Goal: Information Seeking & Learning: Learn about a topic

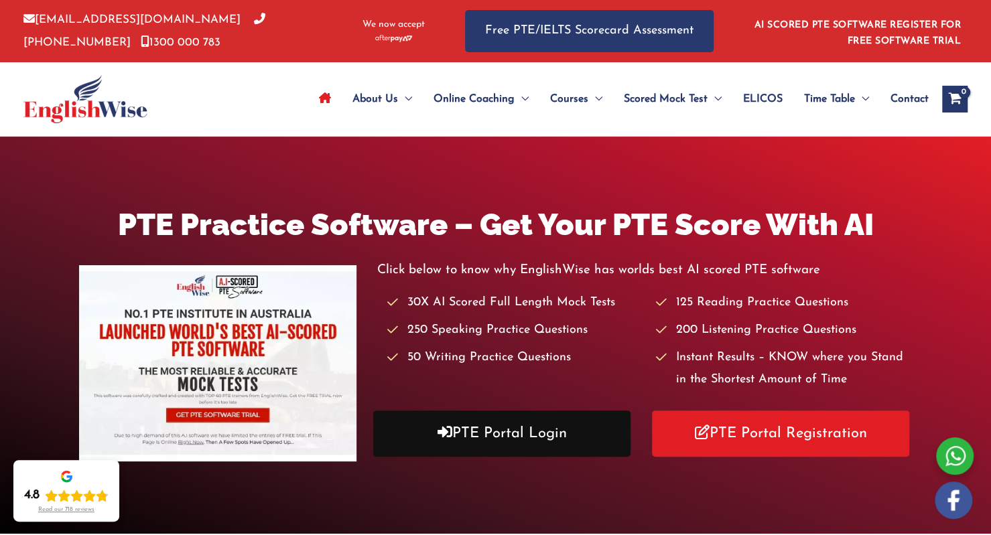
click at [516, 428] on link "PTE Portal Login" at bounding box center [501, 434] width 257 height 46
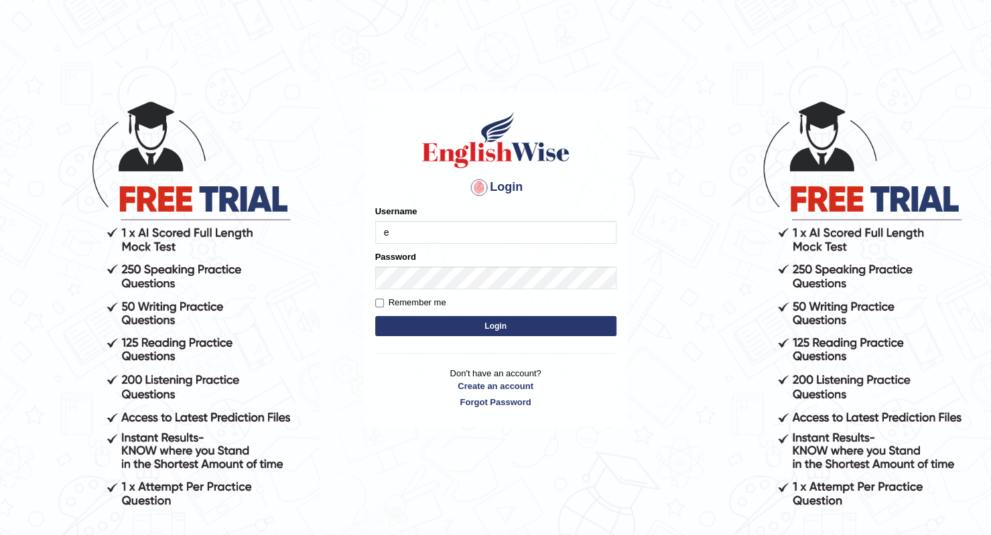
type input "esranr"
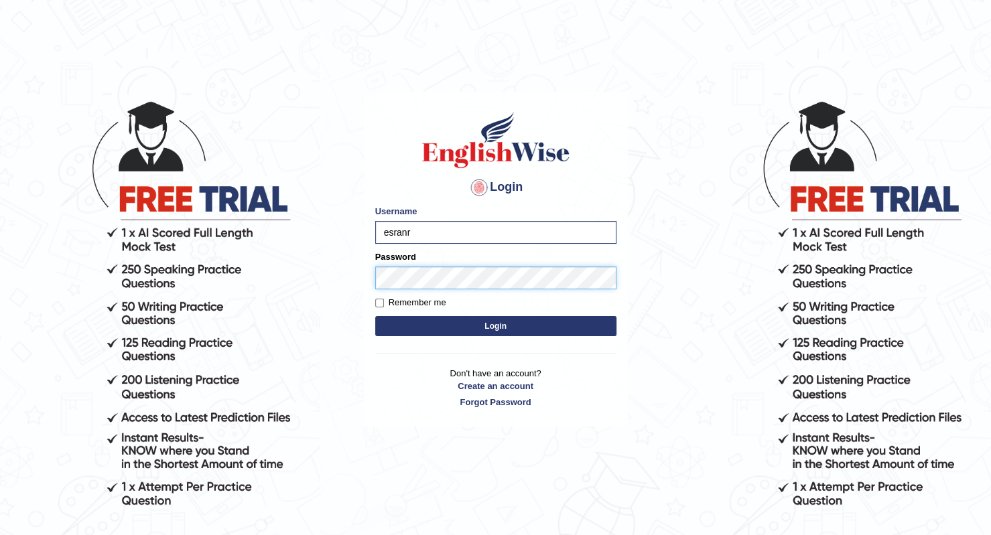
click at [375, 316] on button "Login" at bounding box center [495, 326] width 241 height 20
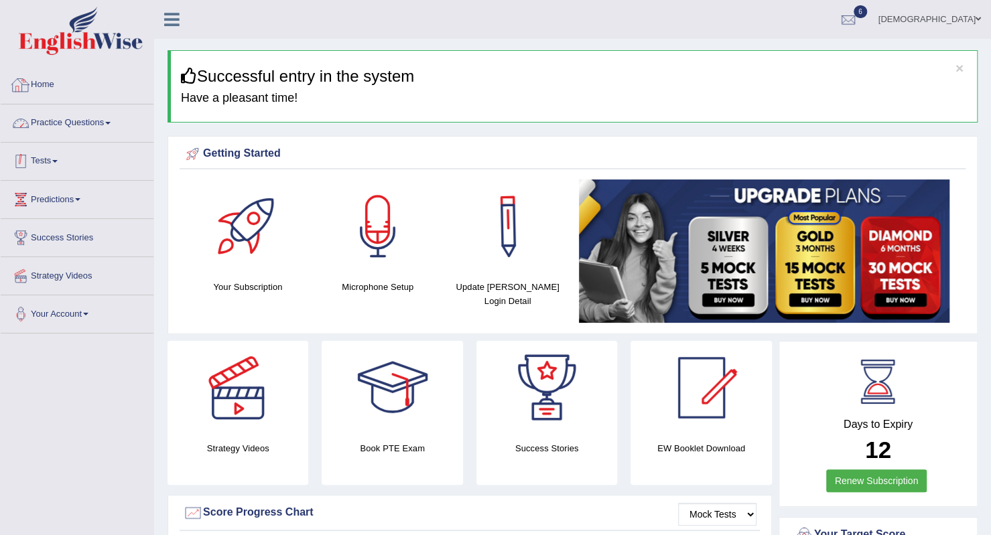
click at [63, 174] on link "Tests" at bounding box center [77, 160] width 153 height 34
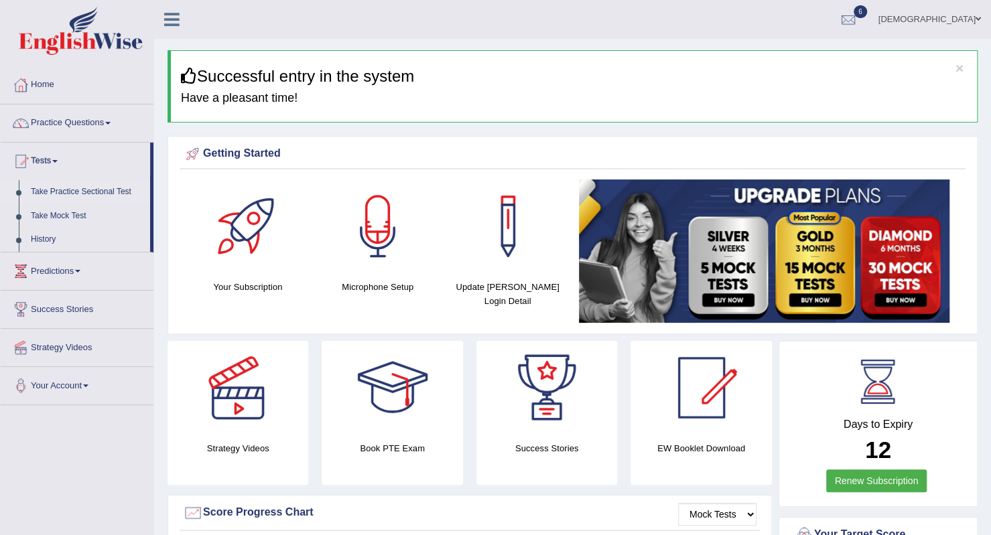
click at [74, 192] on link "Take Practice Sectional Test" at bounding box center [87, 192] width 125 height 24
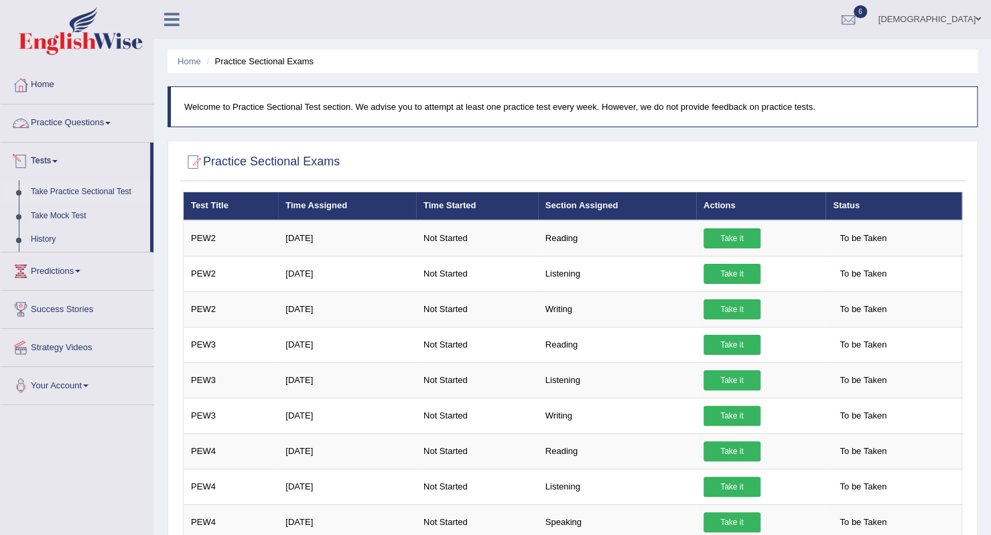
click at [50, 117] on link "Practice Questions" at bounding box center [77, 122] width 153 height 34
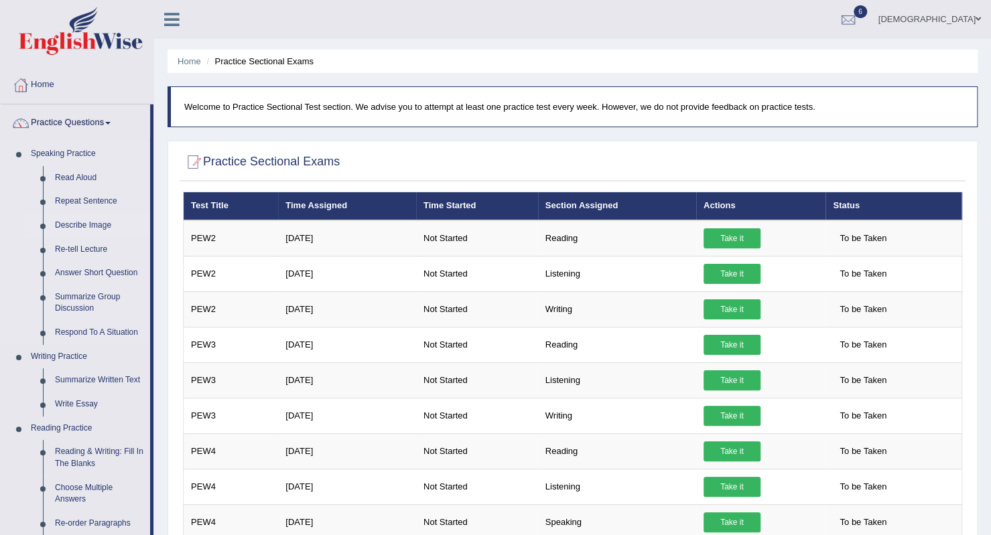
click at [84, 226] on link "Describe Image" at bounding box center [99, 226] width 101 height 24
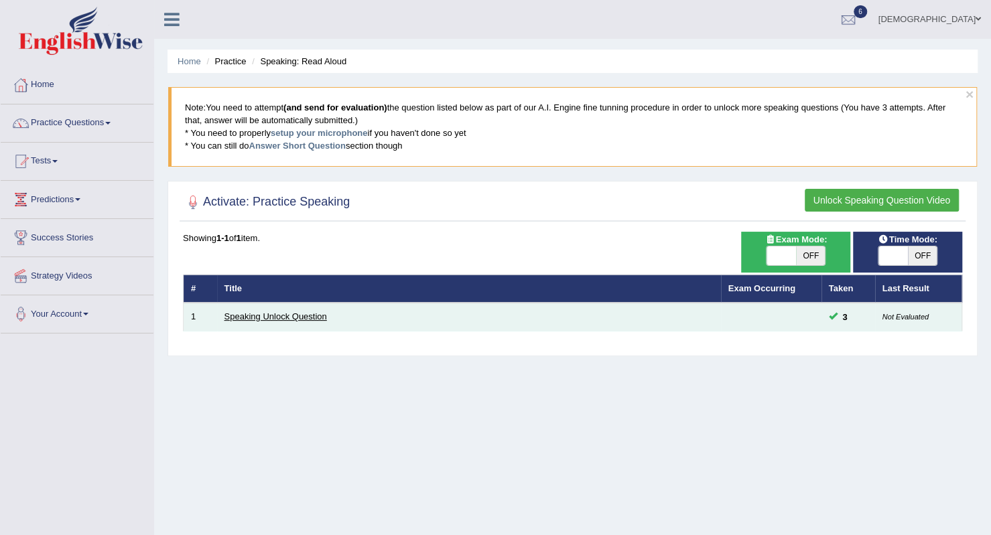
click at [271, 314] on link "Speaking Unlock Question" at bounding box center [275, 317] width 103 height 10
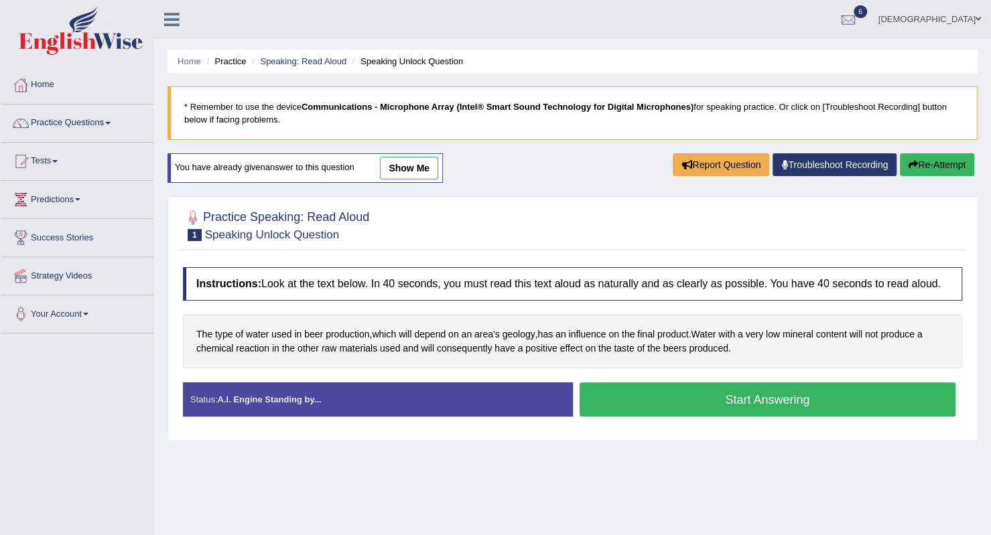
click at [693, 421] on div "Status: A.I. Engine Standing by... Start Answering Stop Recording" at bounding box center [572, 407] width 779 height 48
click at [692, 407] on button "Start Answering" at bounding box center [768, 400] width 377 height 34
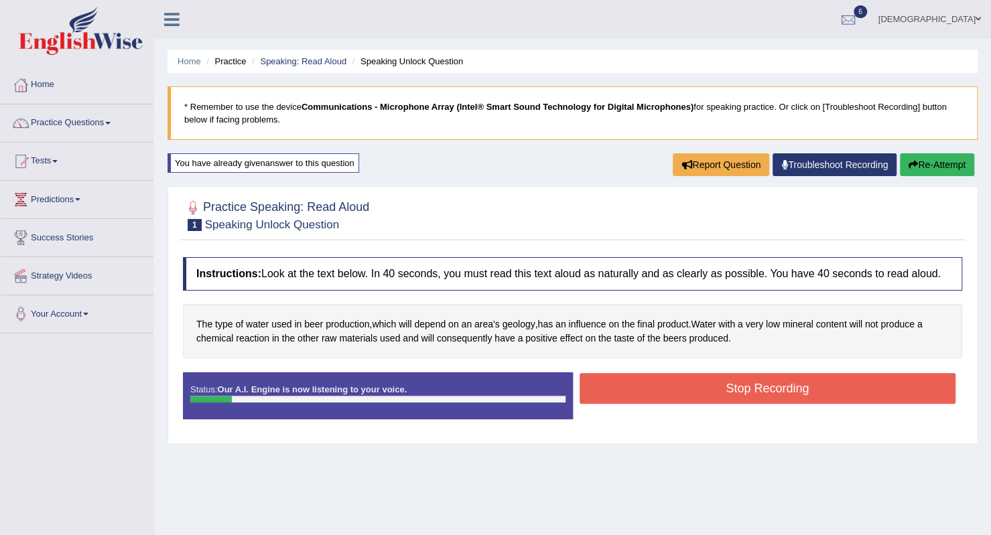
click at [663, 386] on button "Stop Recording" at bounding box center [768, 388] width 377 height 31
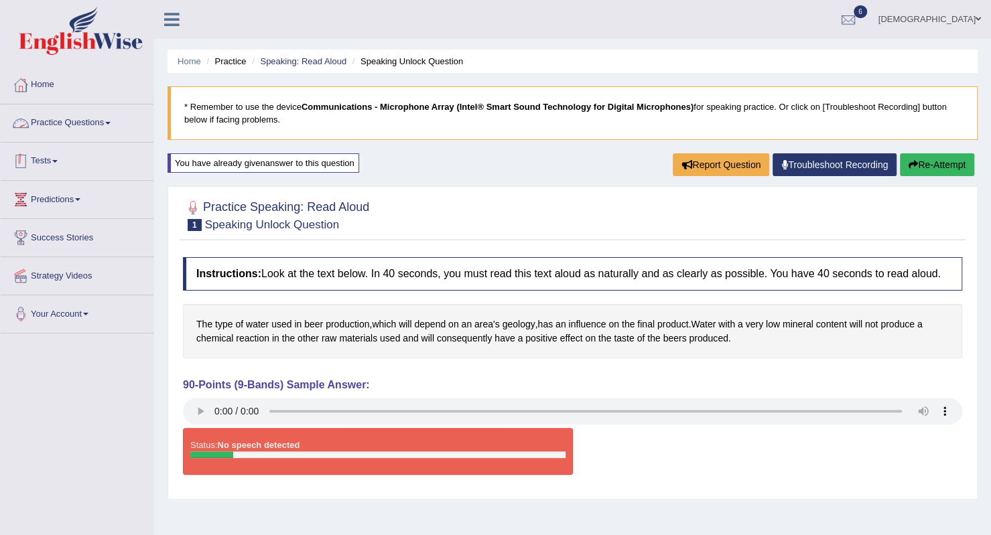
click at [60, 133] on link "Practice Questions" at bounding box center [77, 122] width 153 height 34
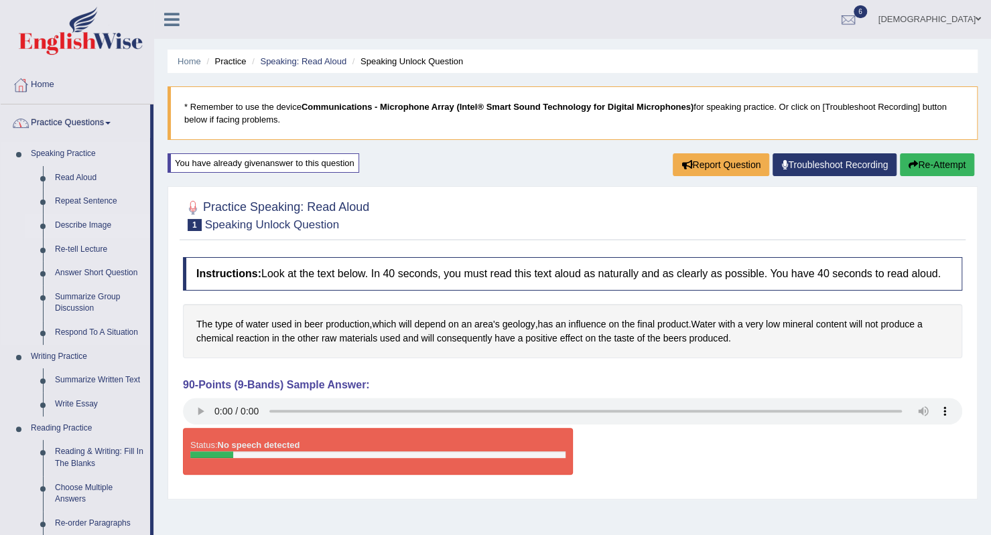
click at [74, 220] on link "Describe Image" at bounding box center [99, 226] width 101 height 24
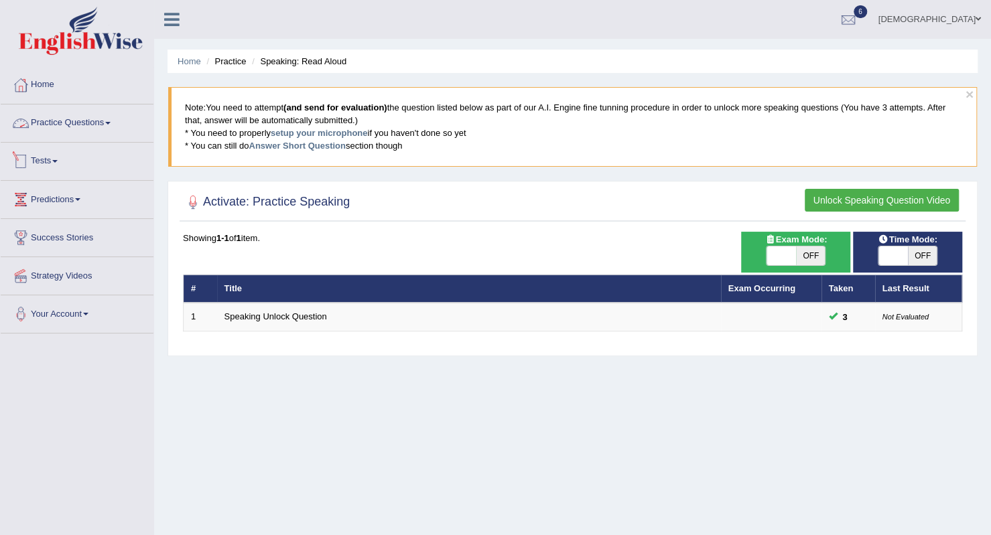
click at [65, 124] on link "Practice Questions" at bounding box center [77, 122] width 153 height 34
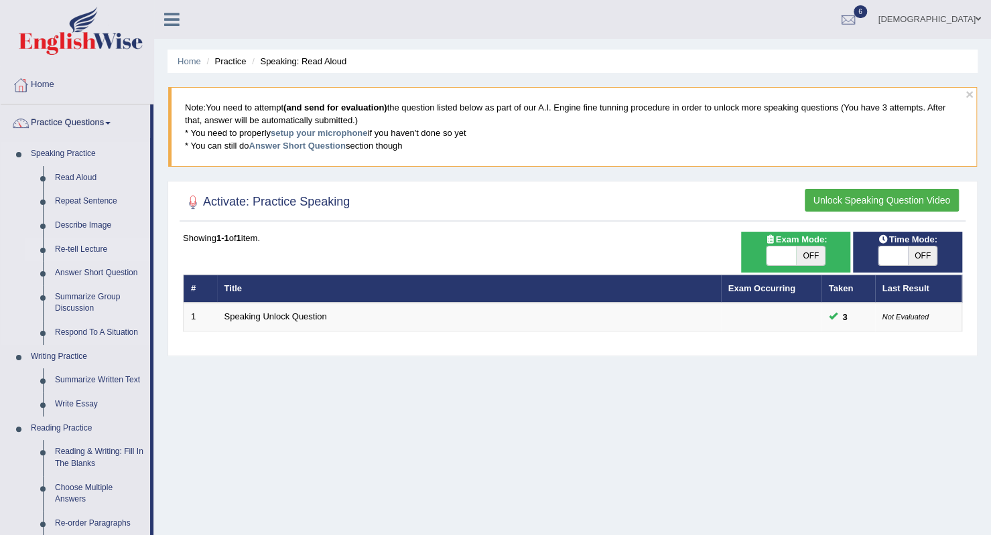
click at [80, 247] on link "Re-tell Lecture" at bounding box center [99, 250] width 101 height 24
